Goal: Information Seeking & Learning: Learn about a topic

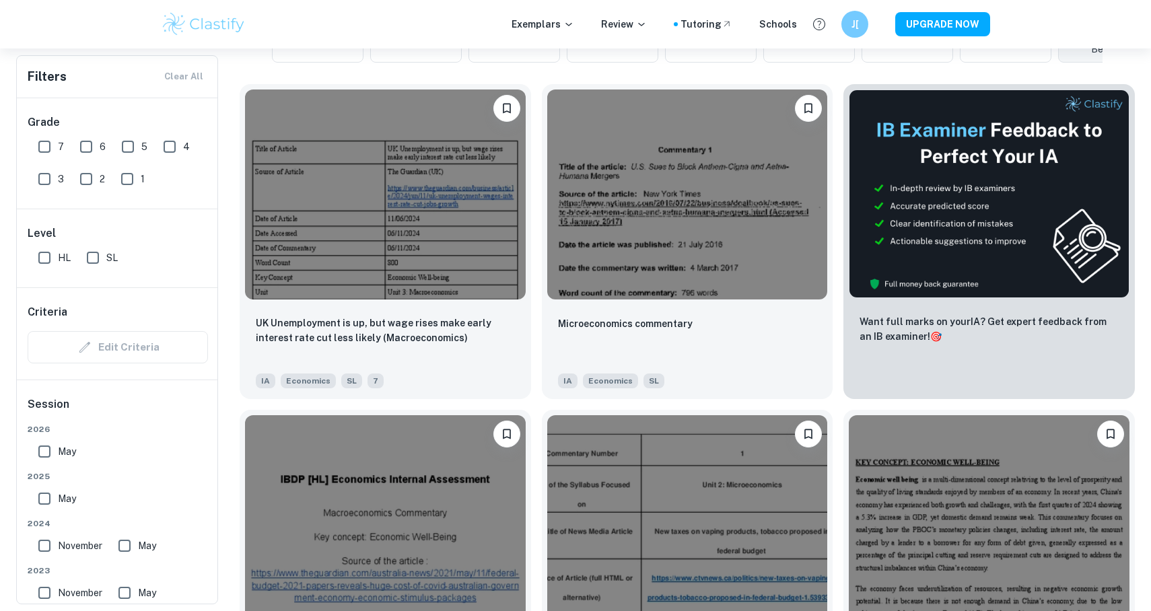
scroll to position [388, 0]
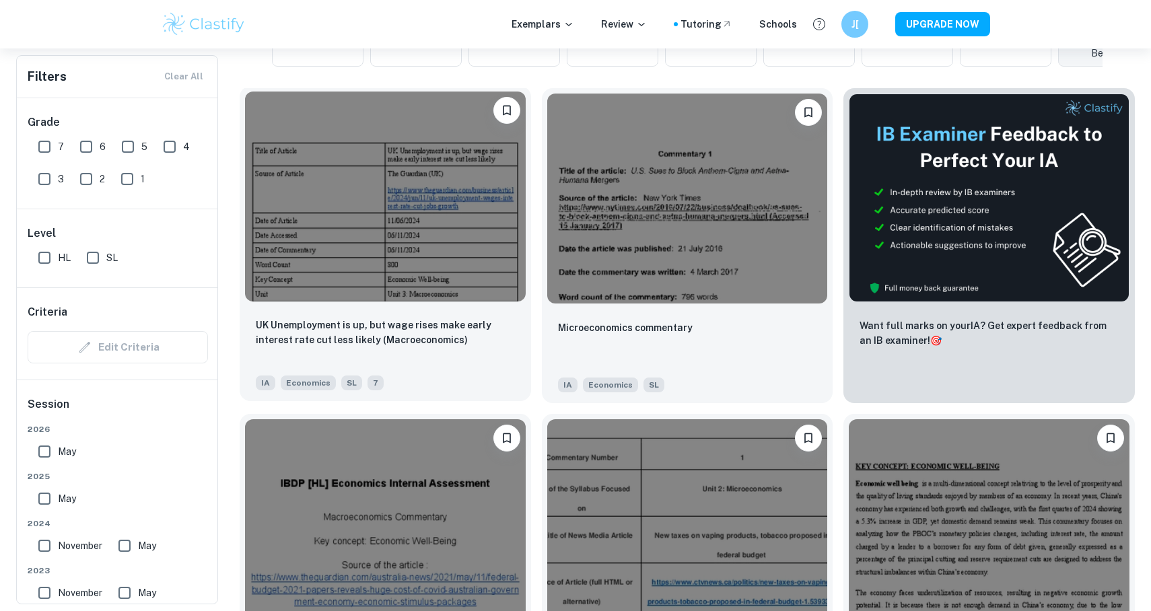
click at [454, 266] on img at bounding box center [385, 197] width 281 height 210
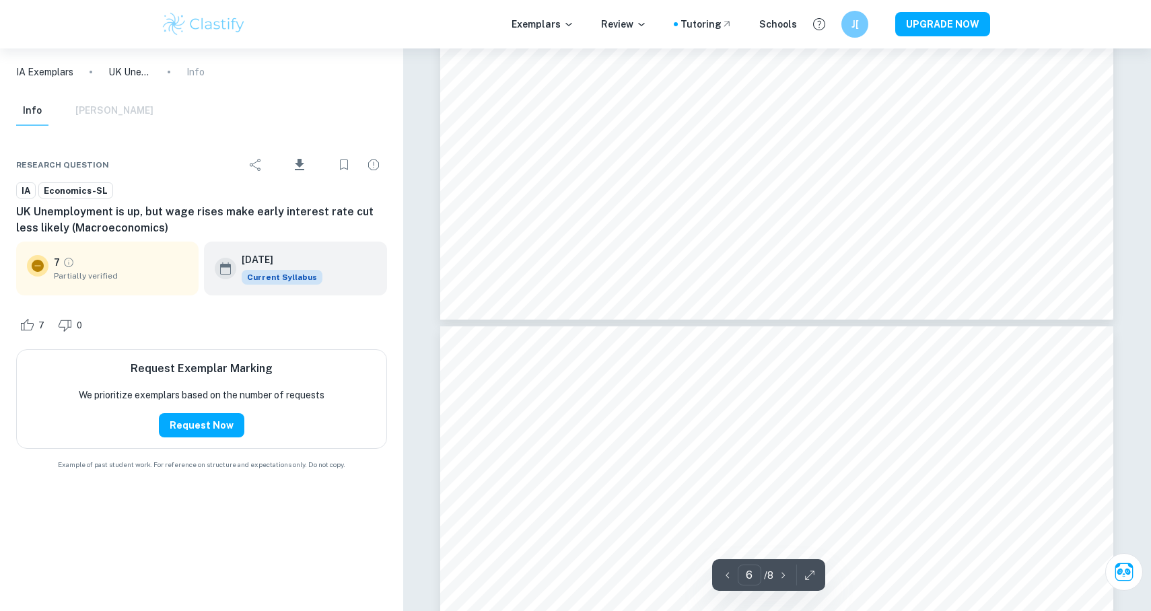
scroll to position [4791, 0]
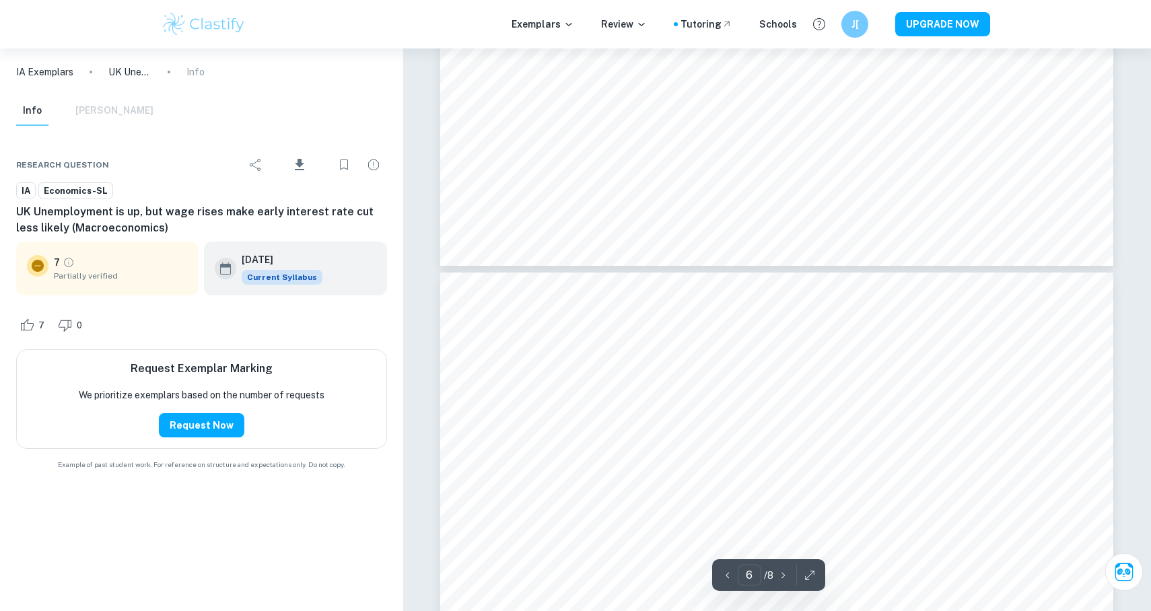
type input "5"
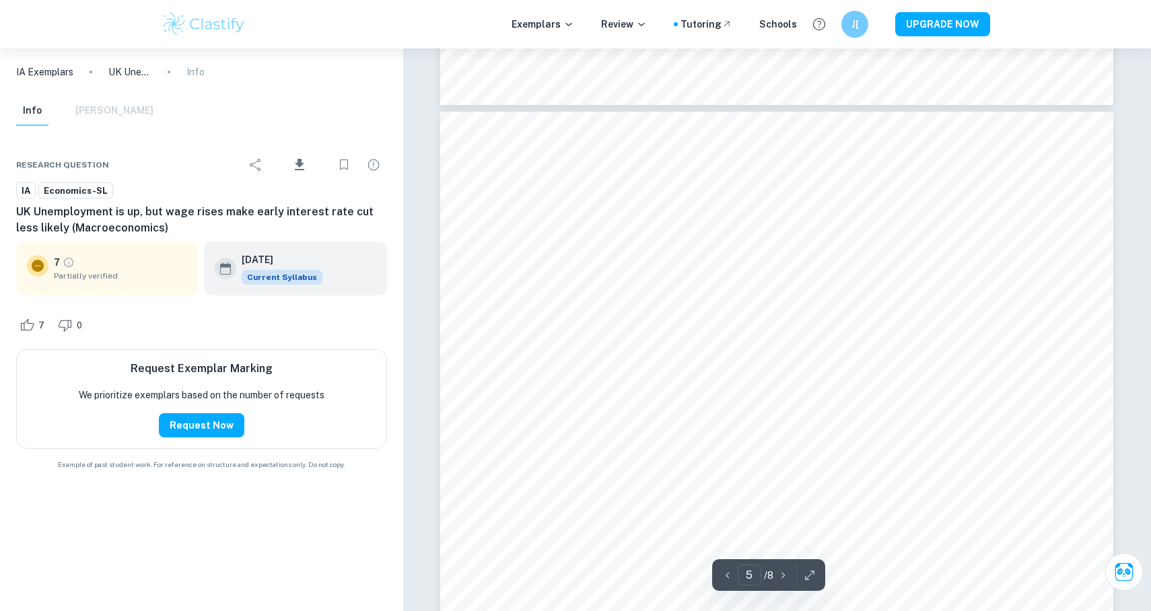
scroll to position [3996, 0]
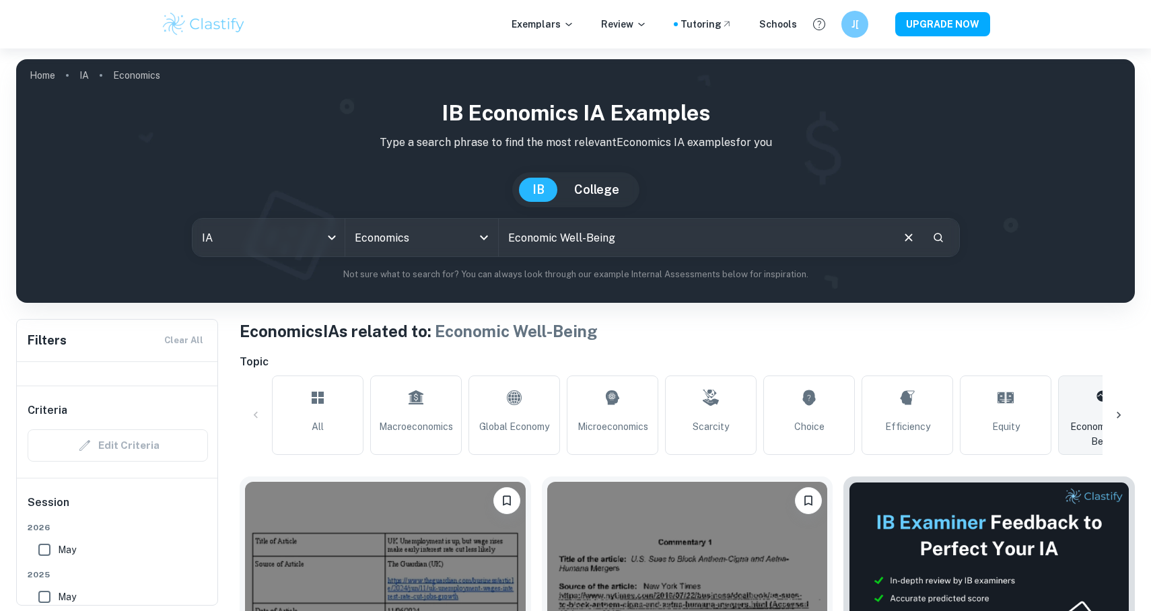
click at [643, 235] on input "Economic Well-Being" at bounding box center [694, 238] width 391 height 38
click at [439, 408] on link "Macroeconomics" at bounding box center [416, 415] width 92 height 79
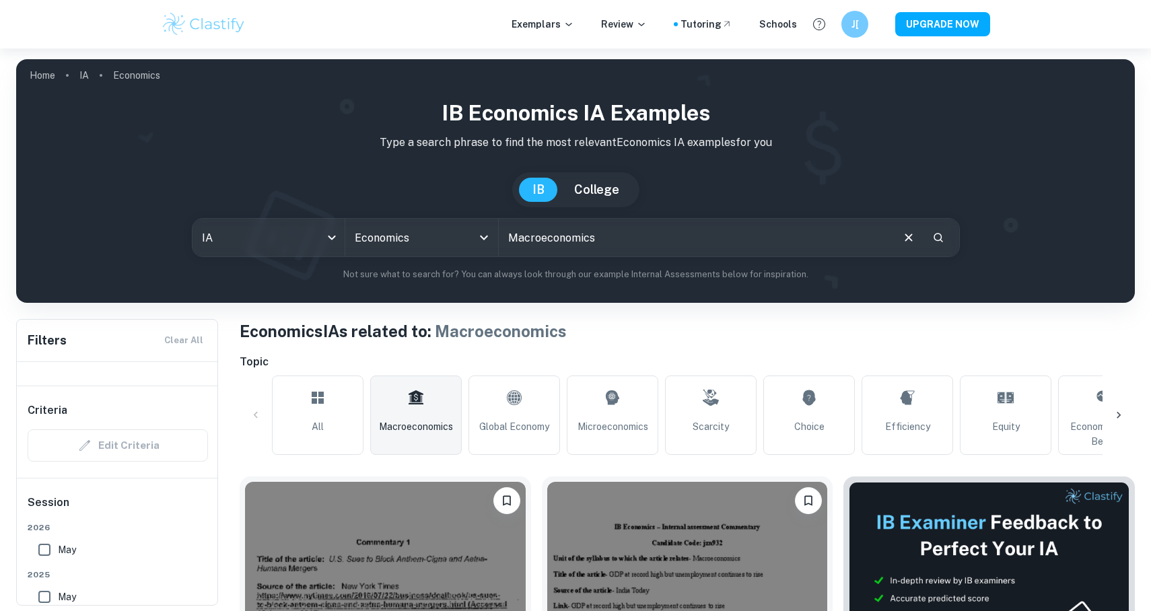
drag, startPoint x: 622, startPoint y: 236, endPoint x: 512, endPoint y: 236, distance: 109.7
click at [512, 236] on input "Macroeconomics" at bounding box center [694, 238] width 391 height 38
type input "Expansionary monetary policy"
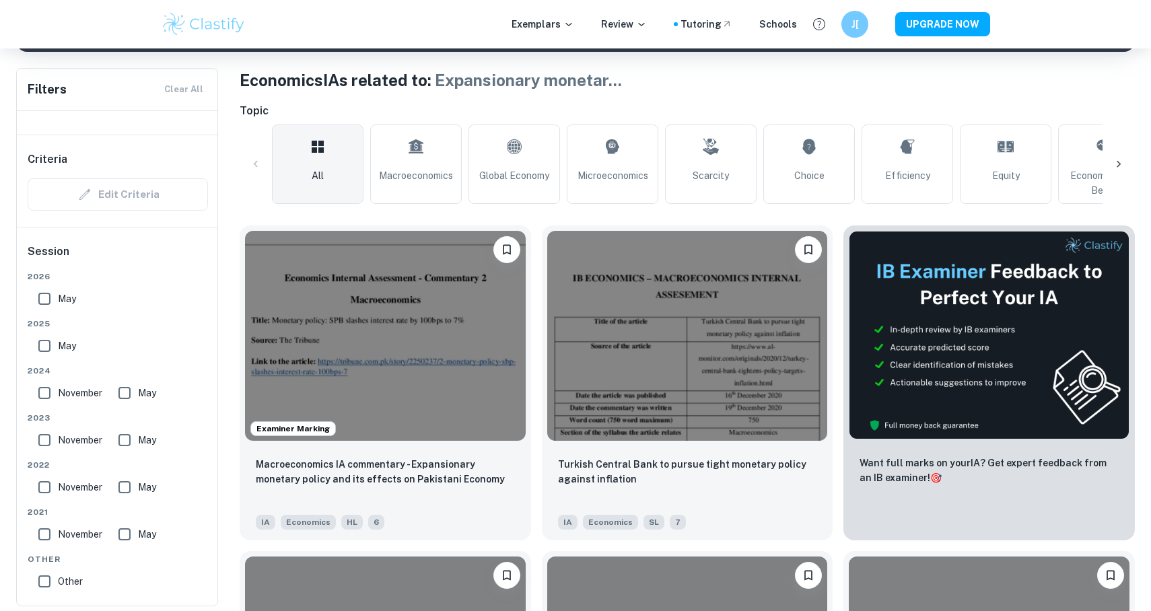
scroll to position [250, 0]
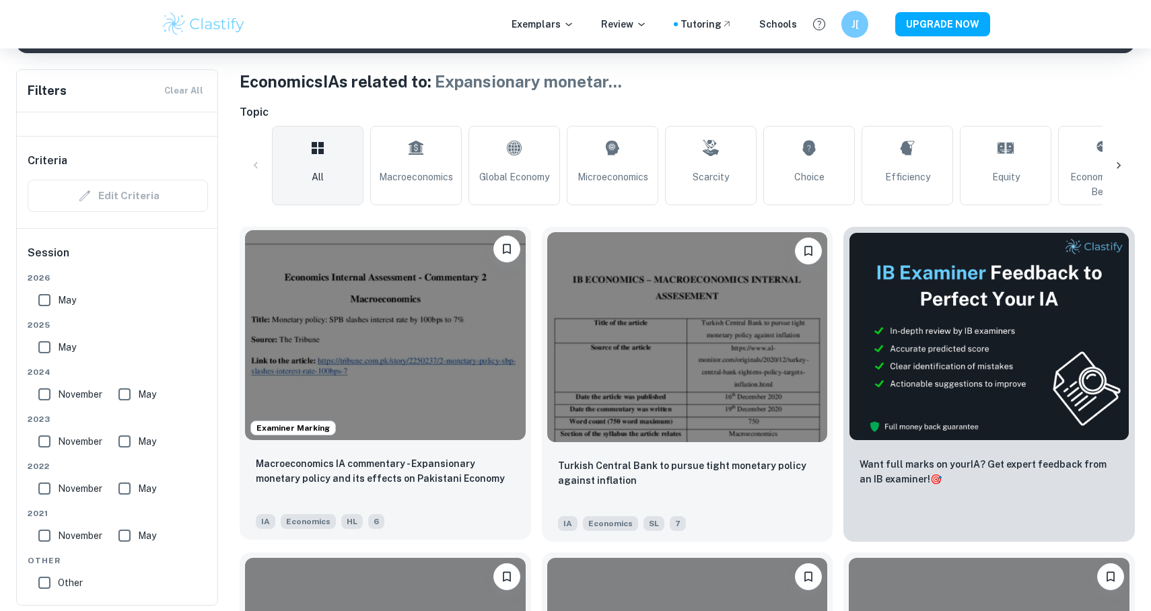
click at [476, 325] on img at bounding box center [385, 335] width 281 height 210
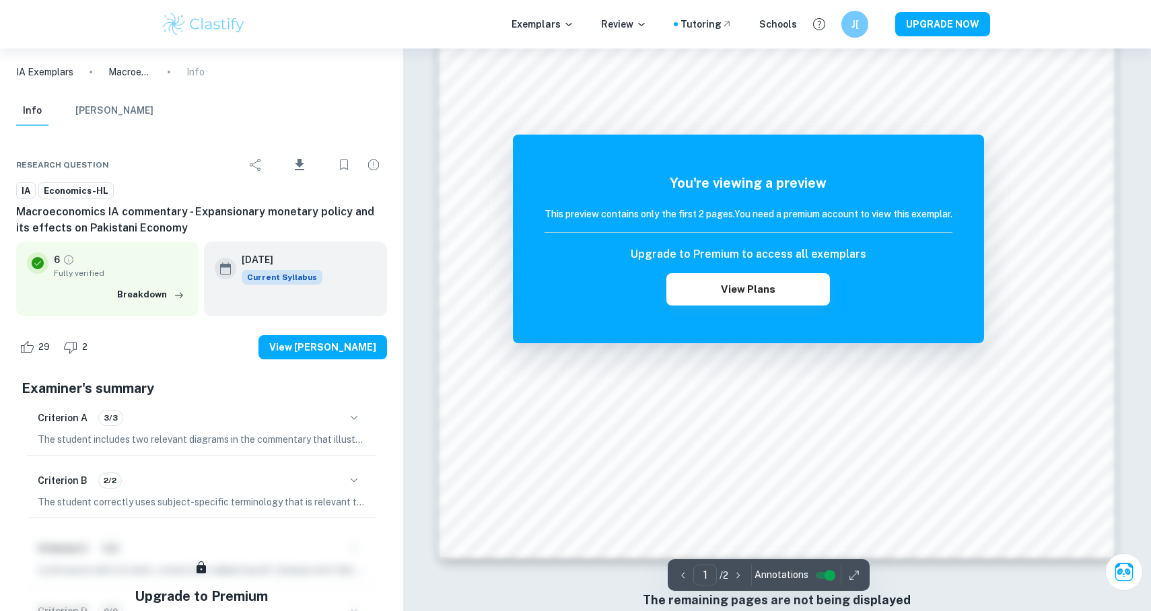
scroll to position [1292, 0]
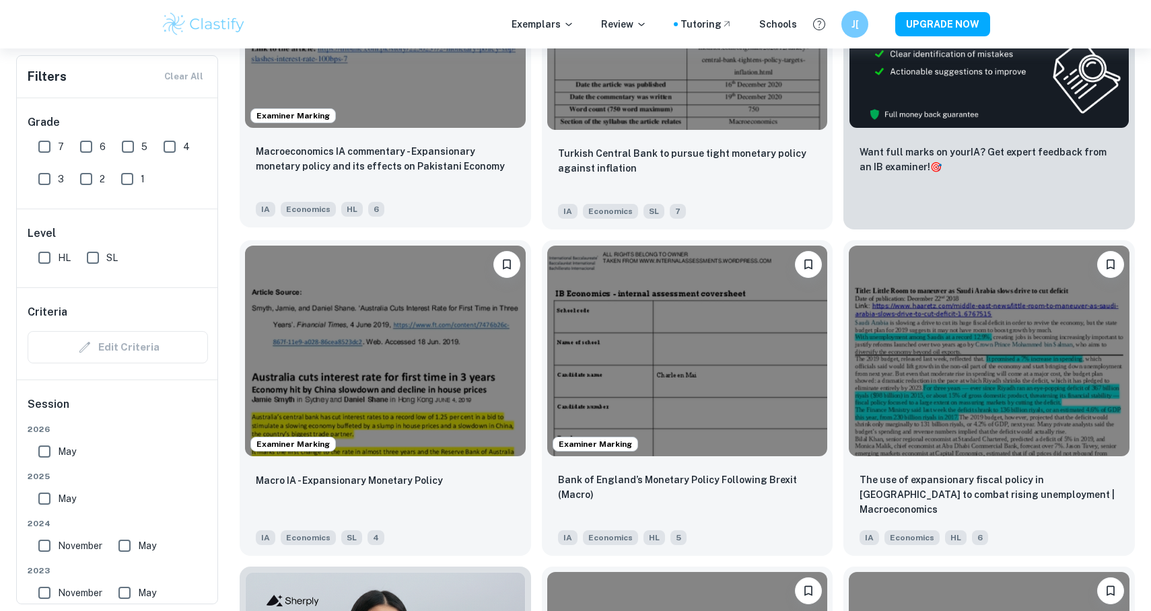
scroll to position [692, 0]
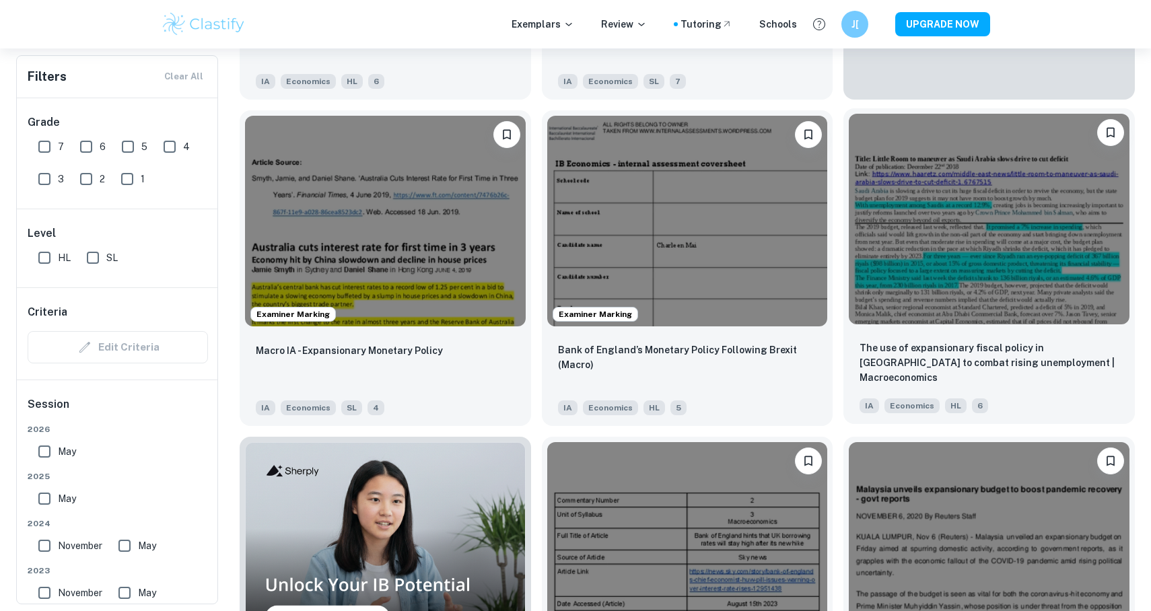
click at [975, 285] on img at bounding box center [989, 219] width 281 height 210
